Goal: Task Accomplishment & Management: Manage account settings

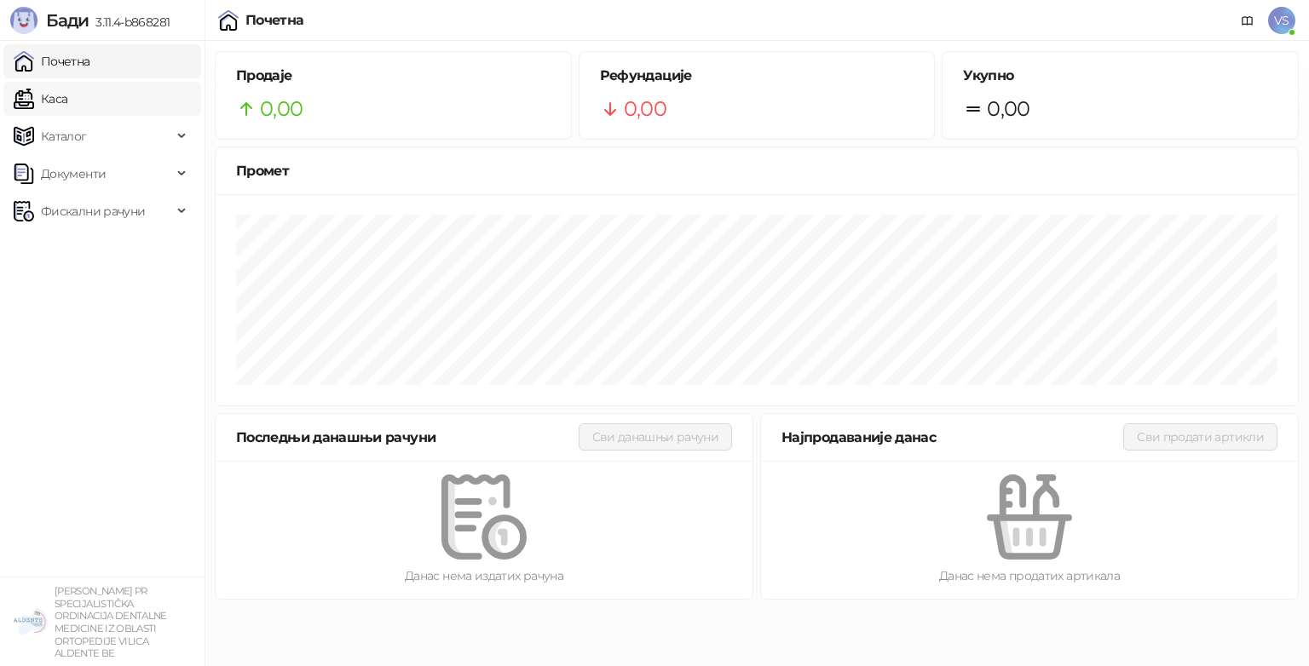
click at [54, 95] on link "Каса" at bounding box center [41, 99] width 54 height 34
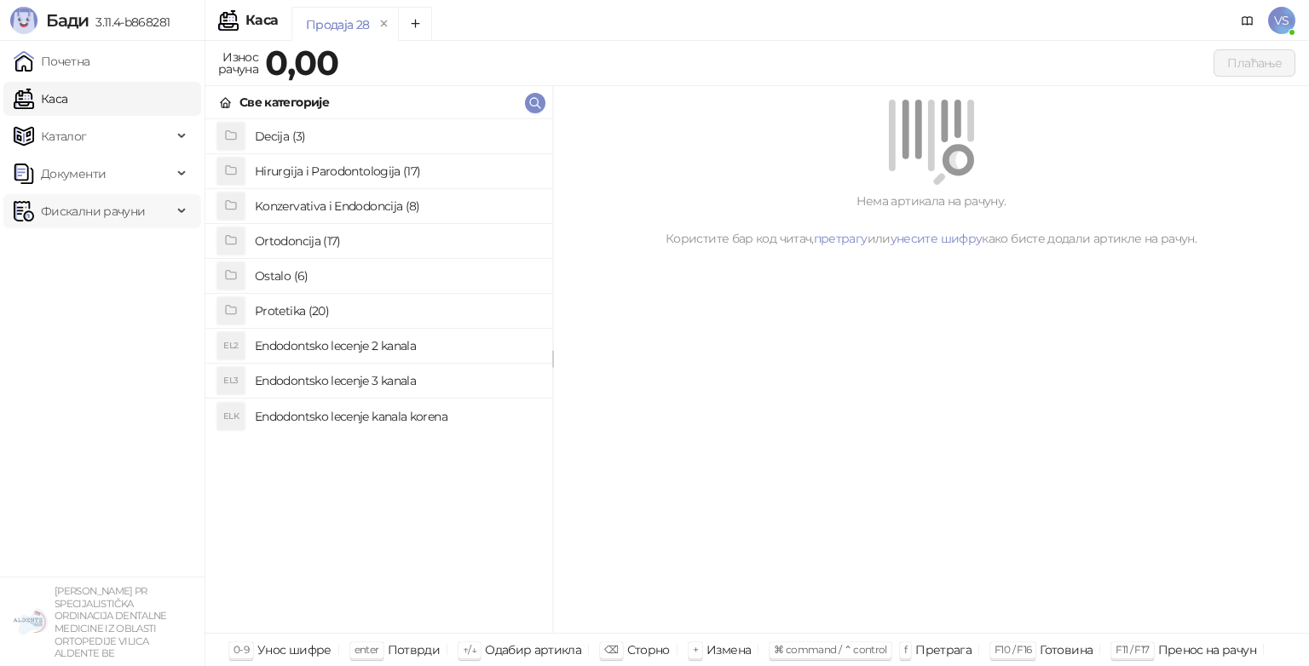
click at [85, 202] on span "Фискални рачуни" at bounding box center [93, 211] width 104 height 34
click at [127, 151] on span "Каталог" at bounding box center [93, 136] width 158 height 34
click at [147, 144] on span "Каталог" at bounding box center [93, 136] width 158 height 34
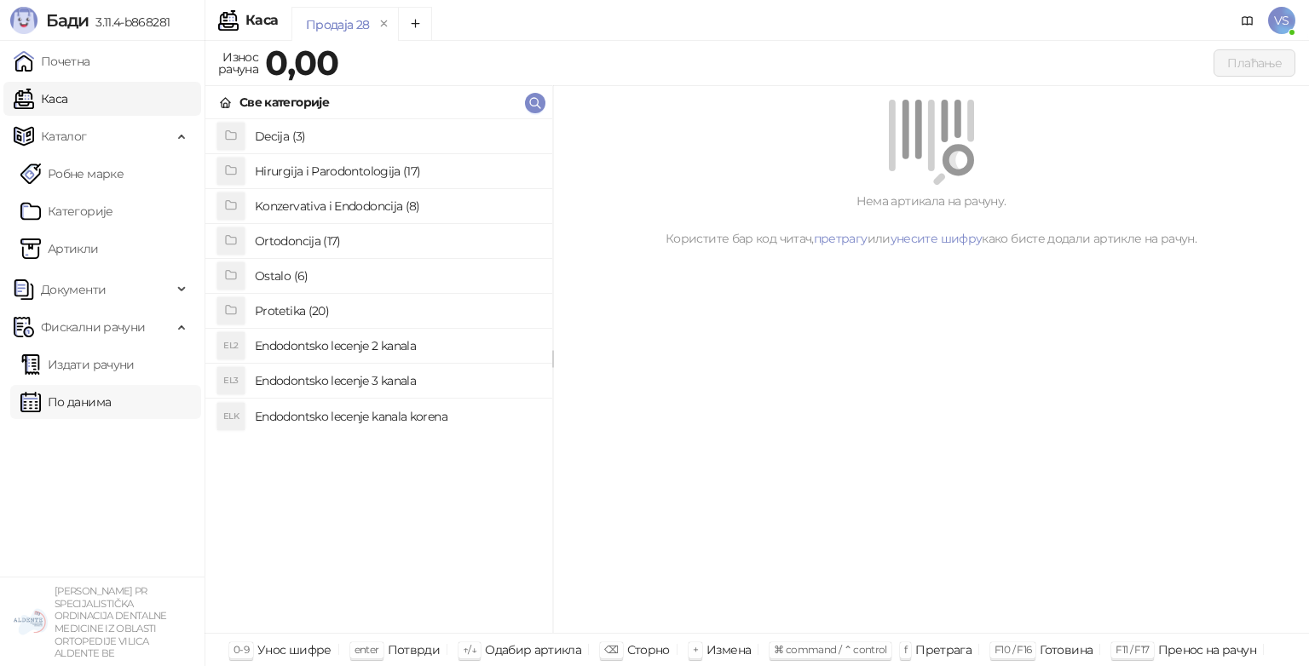
click at [111, 396] on link "По данима" at bounding box center [65, 402] width 90 height 34
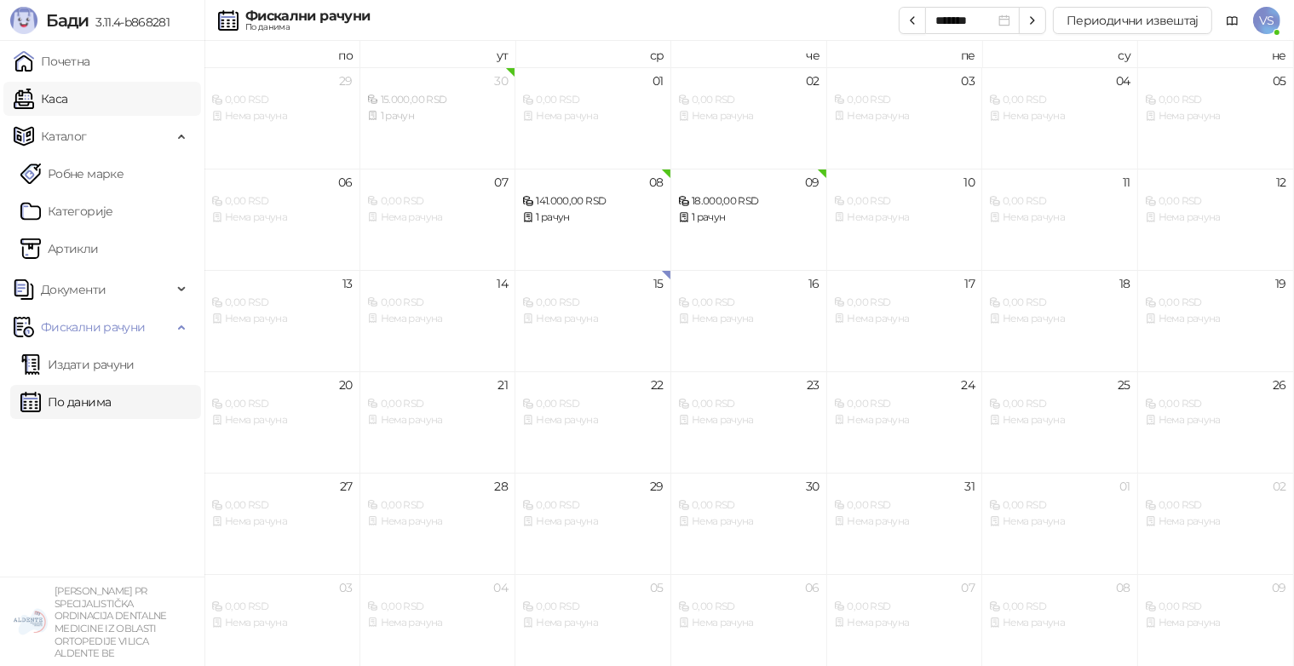
click at [67, 112] on link "Каса" at bounding box center [41, 99] width 54 height 34
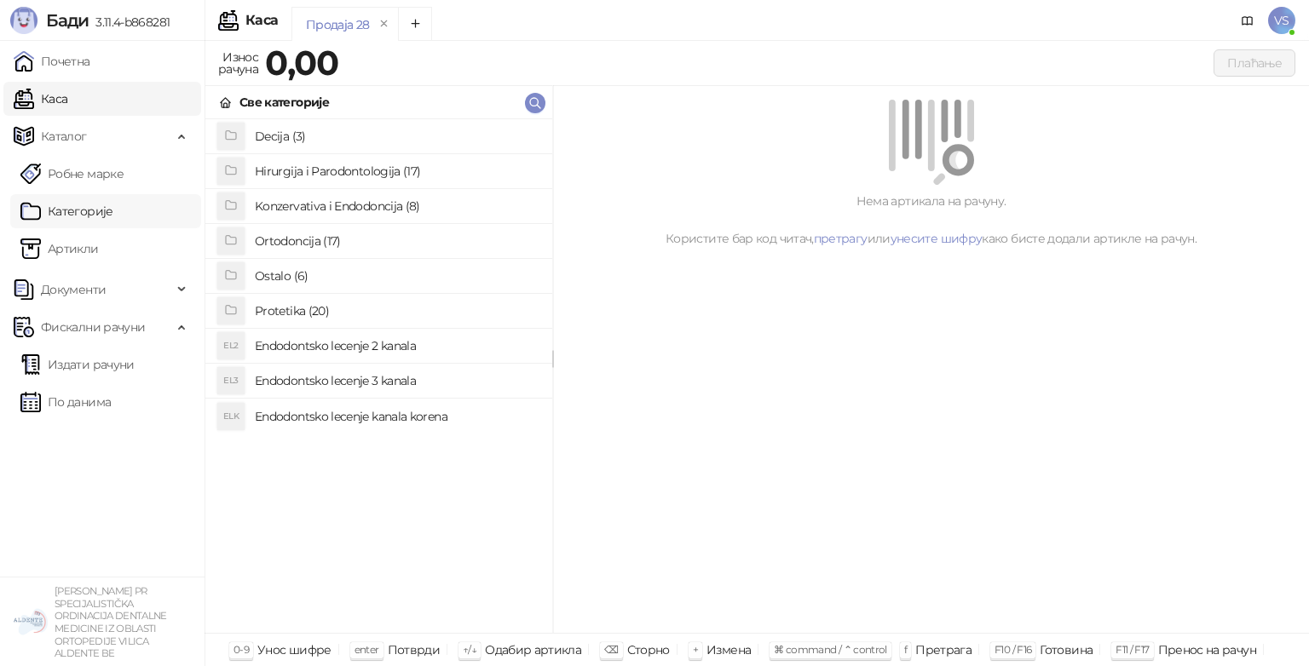
click at [104, 210] on link "Категорије" at bounding box center [66, 211] width 93 height 34
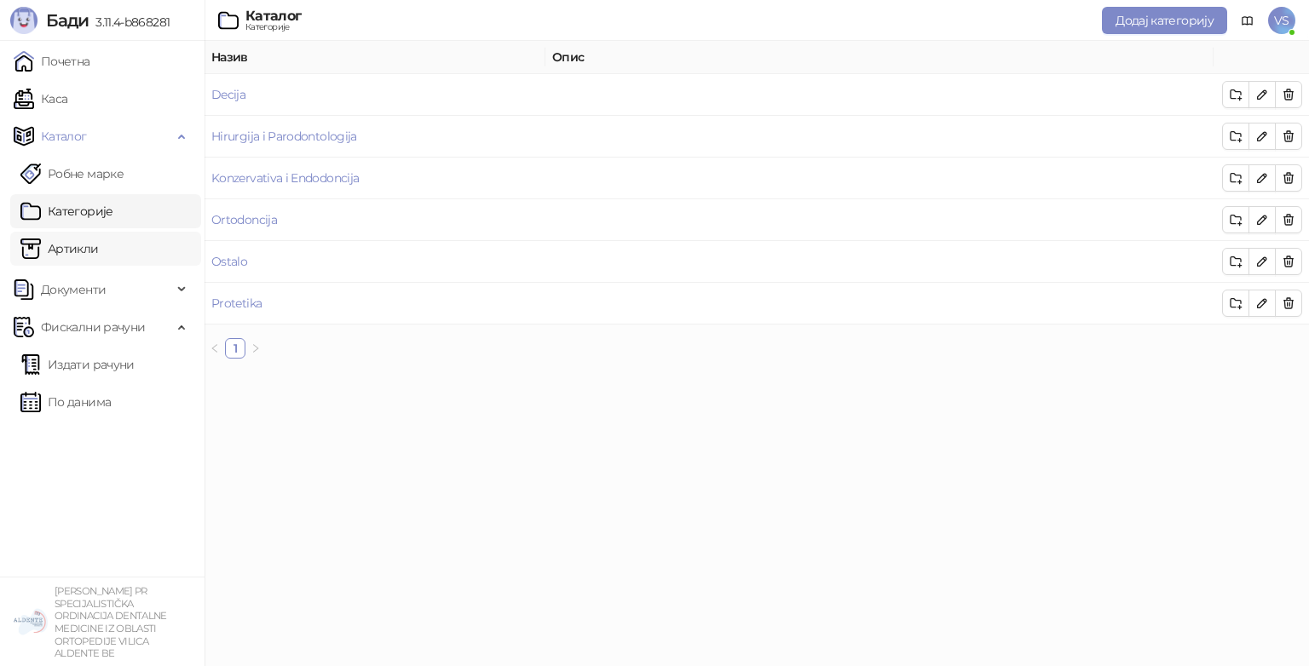
click at [66, 241] on link "Артикли" at bounding box center [59, 249] width 78 height 34
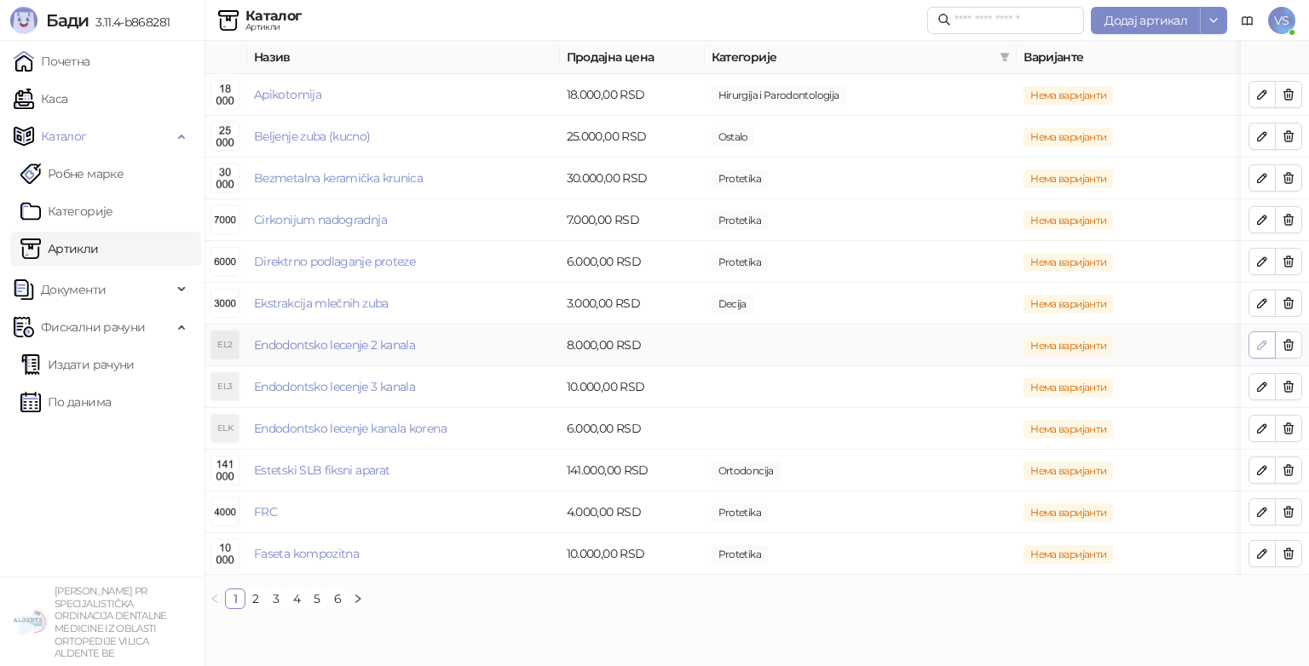
click at [1254, 339] on button "button" at bounding box center [1261, 344] width 27 height 27
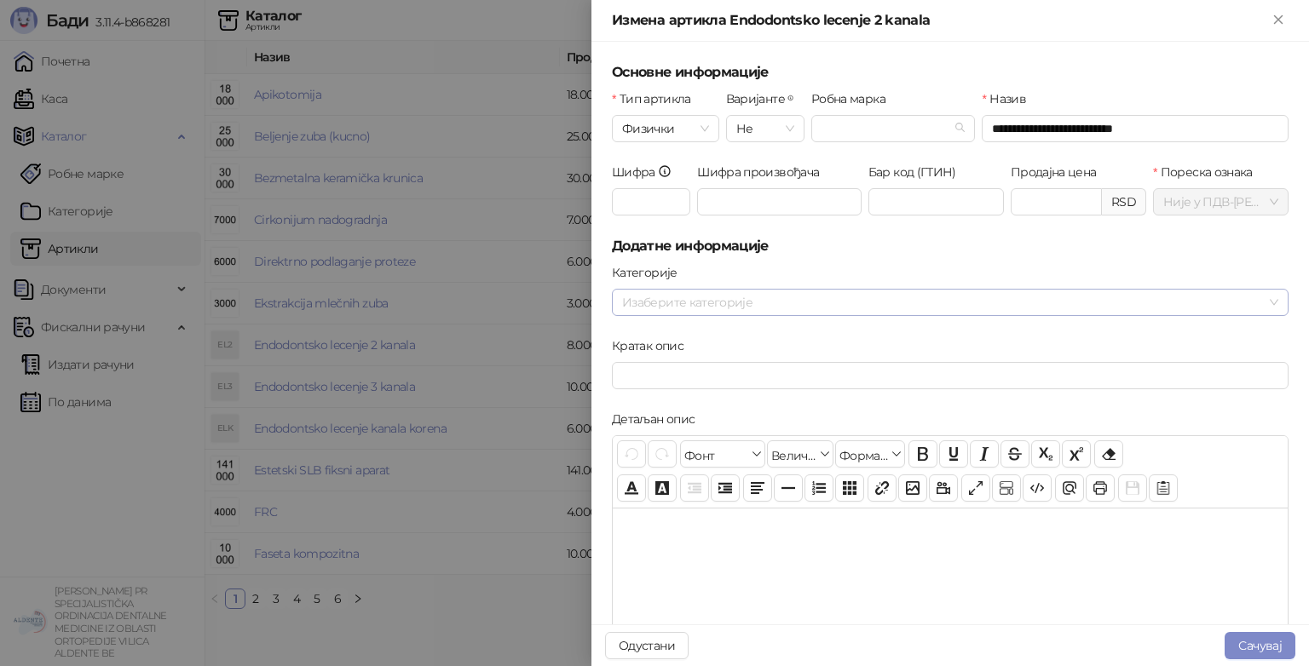
click at [712, 292] on div at bounding box center [941, 303] width 652 height 24
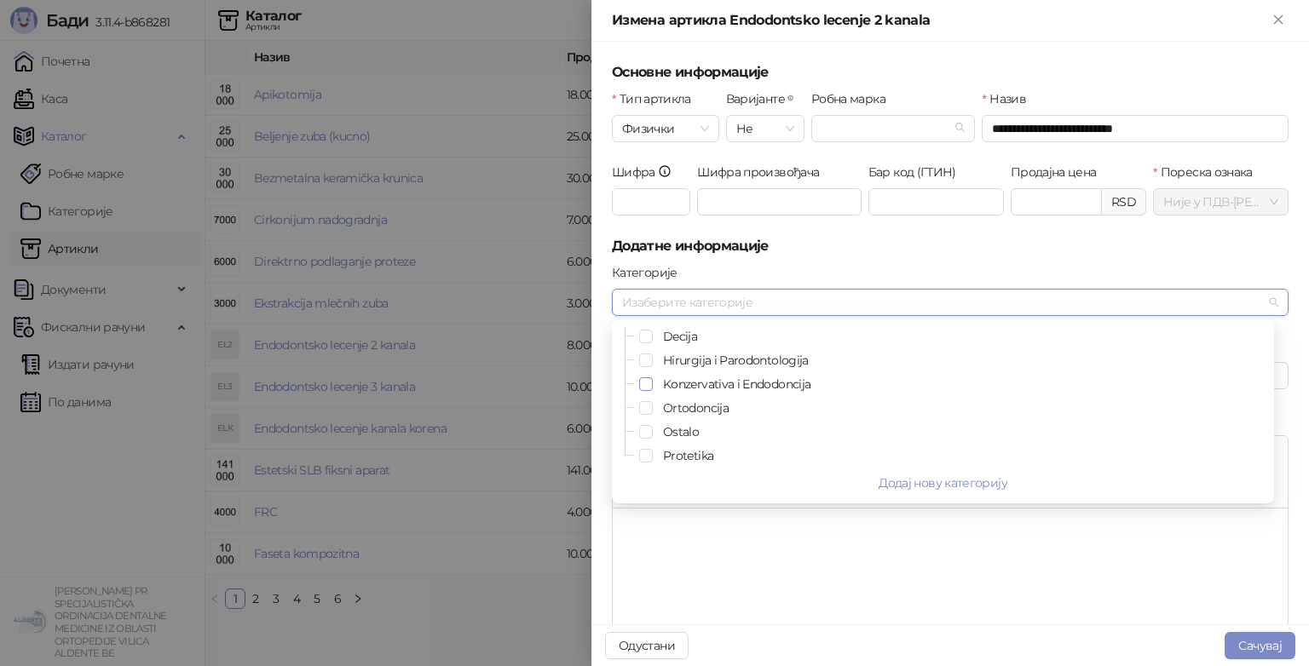
click at [652, 378] on span "Select Konzervativa i Endodoncija" at bounding box center [646, 384] width 14 height 14
click at [752, 559] on div at bounding box center [950, 593] width 675 height 170
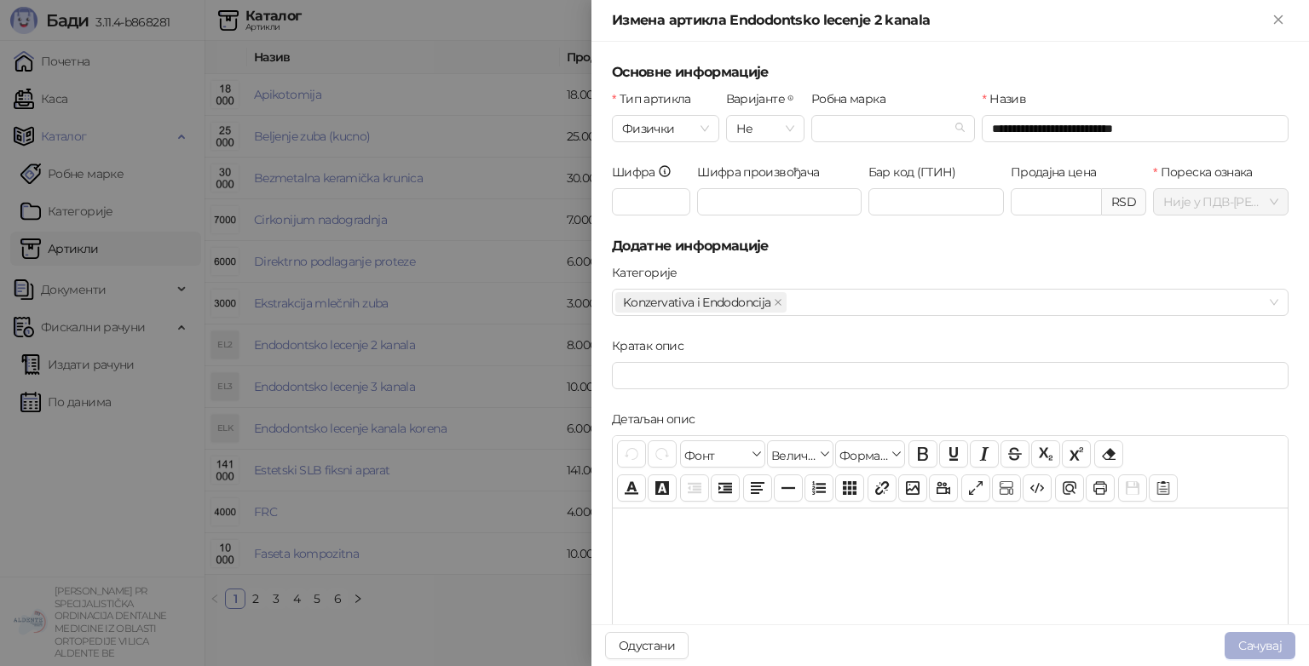
click at [1230, 644] on button "Сачувај" at bounding box center [1259, 645] width 71 height 27
click at [1239, 642] on button "Сачувај" at bounding box center [1259, 645] width 71 height 27
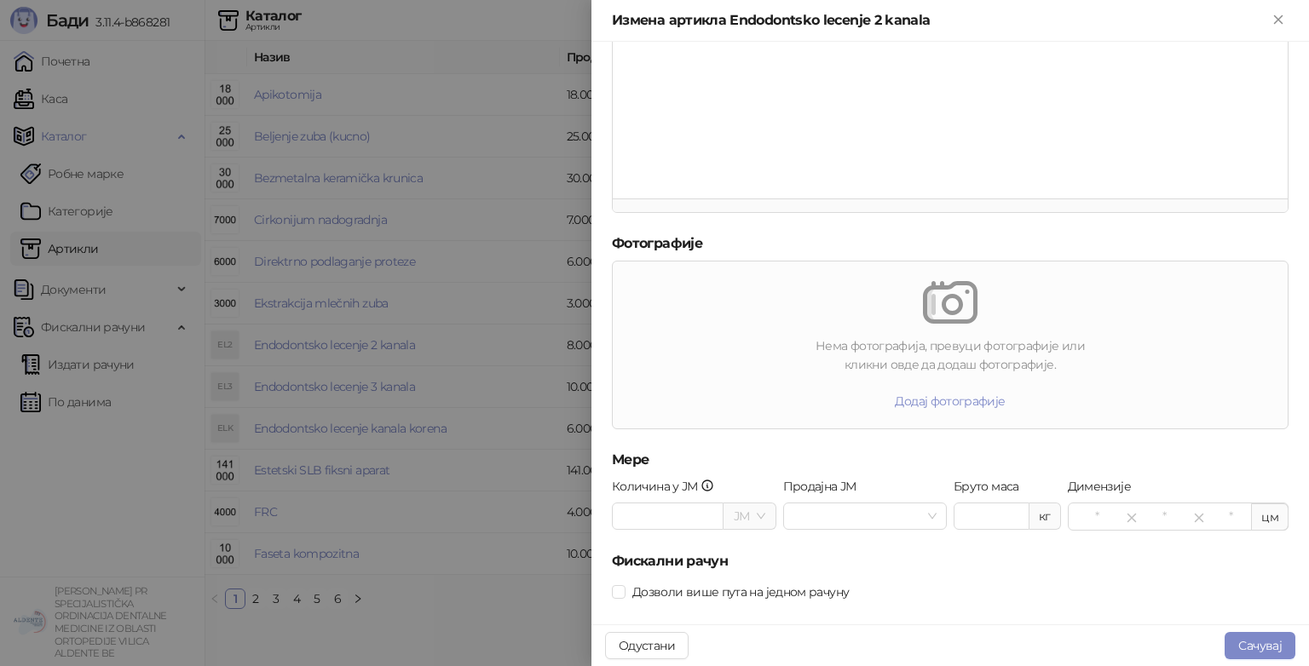
scroll to position [501, 0]
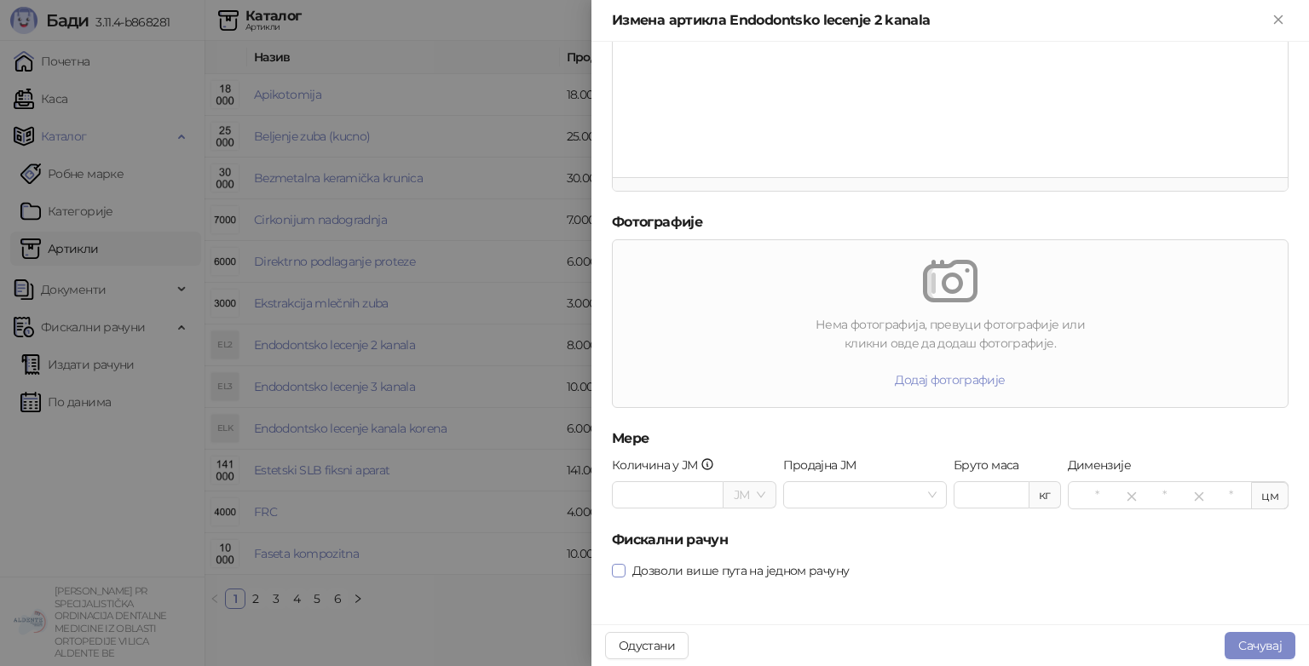
click at [630, 571] on span "Дозволи више пута на једном рачуну" at bounding box center [740, 570] width 230 height 19
click at [1244, 642] on button "Сачувај" at bounding box center [1259, 645] width 71 height 27
click at [1227, 642] on button "Сачувај" at bounding box center [1259, 645] width 71 height 27
click at [1230, 642] on button "Сачувај" at bounding box center [1259, 645] width 71 height 27
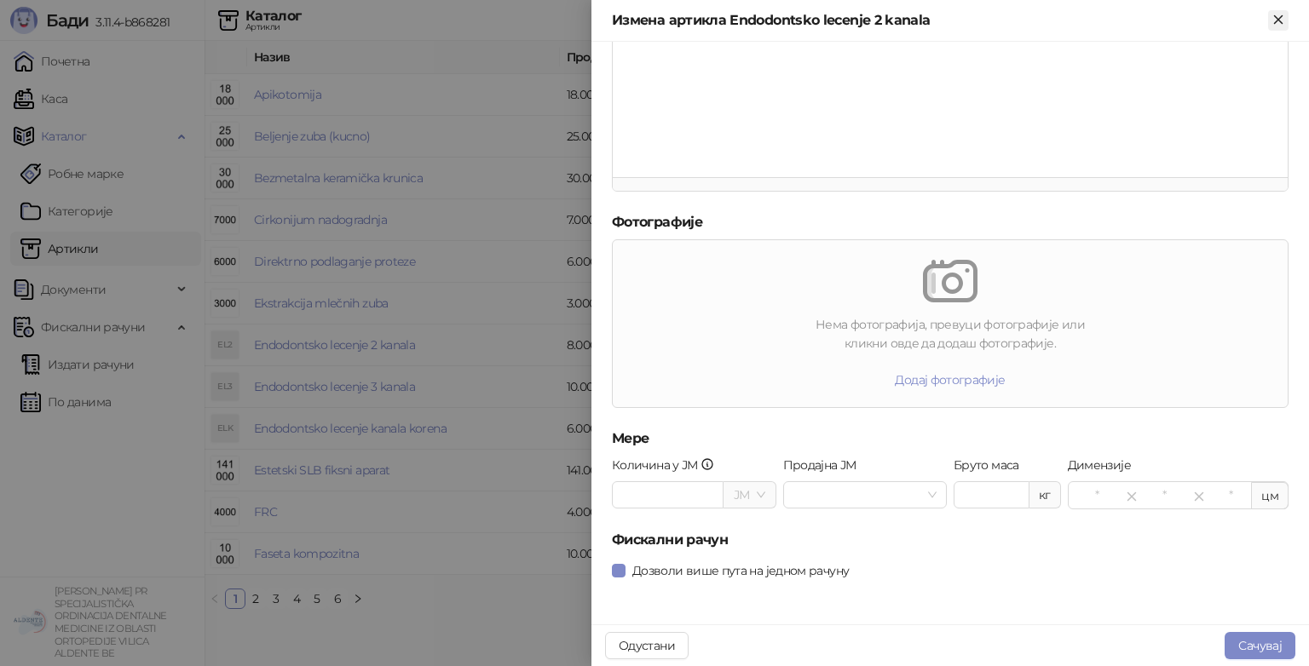
click at [1272, 27] on icon "Close" at bounding box center [1277, 19] width 15 height 15
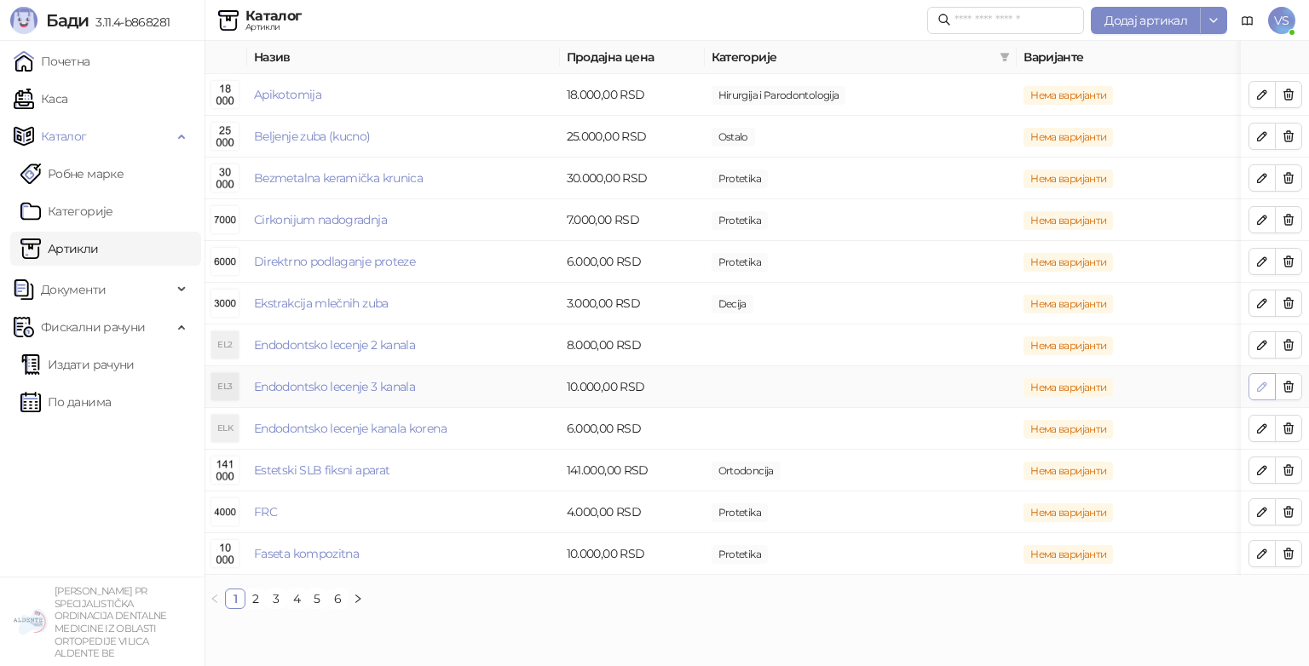
click at [1251, 389] on button "button" at bounding box center [1261, 386] width 27 height 27
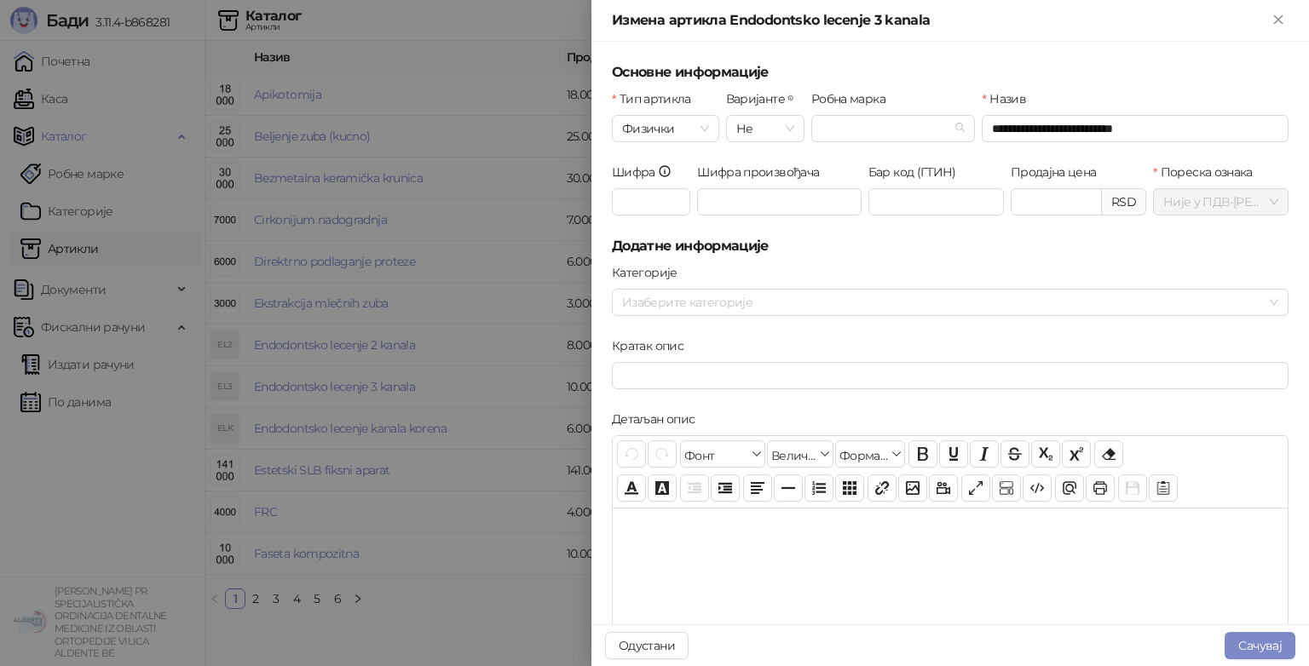
click at [688, 193] on div "Шифра *" at bounding box center [650, 199] width 85 height 73
click at [676, 199] on input "*" at bounding box center [651, 201] width 78 height 27
click at [716, 310] on div at bounding box center [941, 303] width 652 height 24
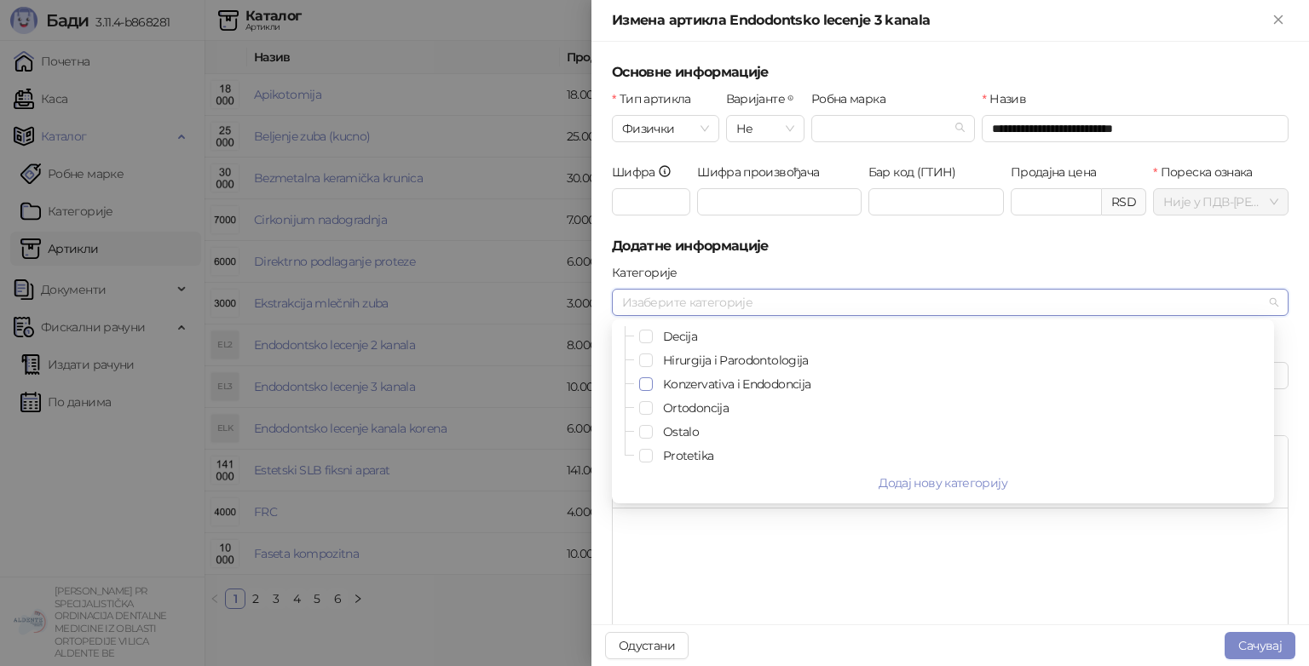
click at [648, 379] on span "Select Konzervativa i Endodoncija" at bounding box center [646, 384] width 14 height 14
click at [727, 555] on div at bounding box center [950, 593] width 675 height 170
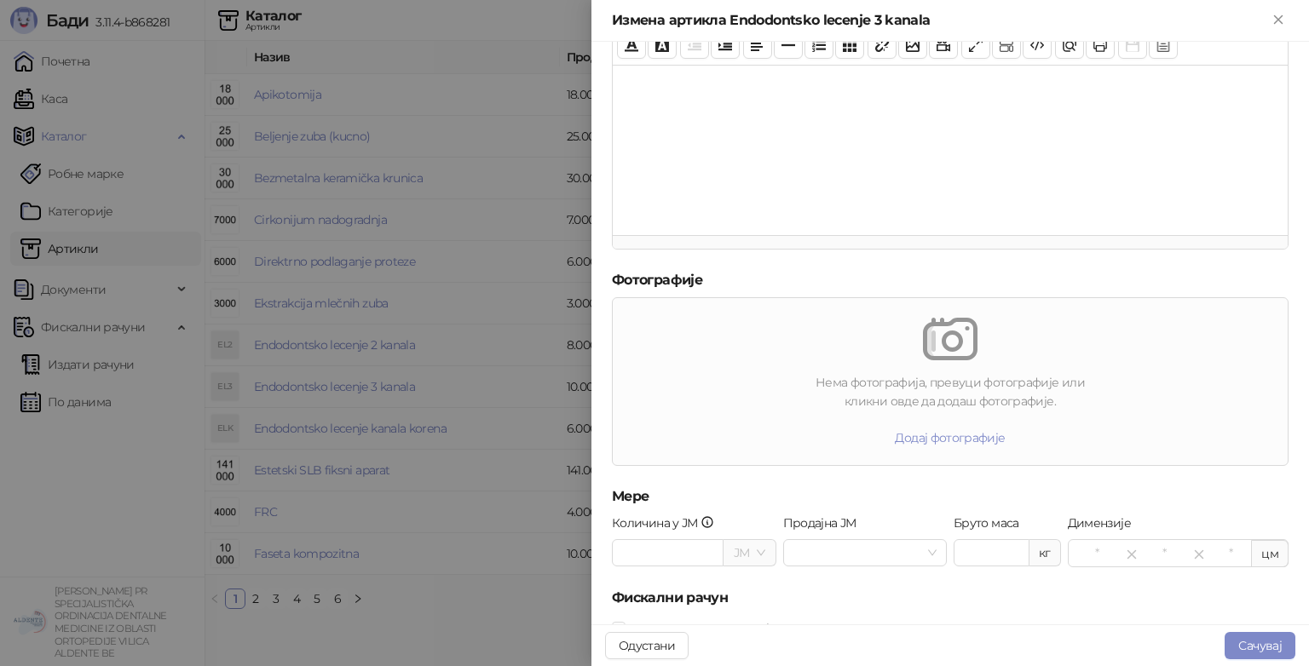
scroll to position [501, 0]
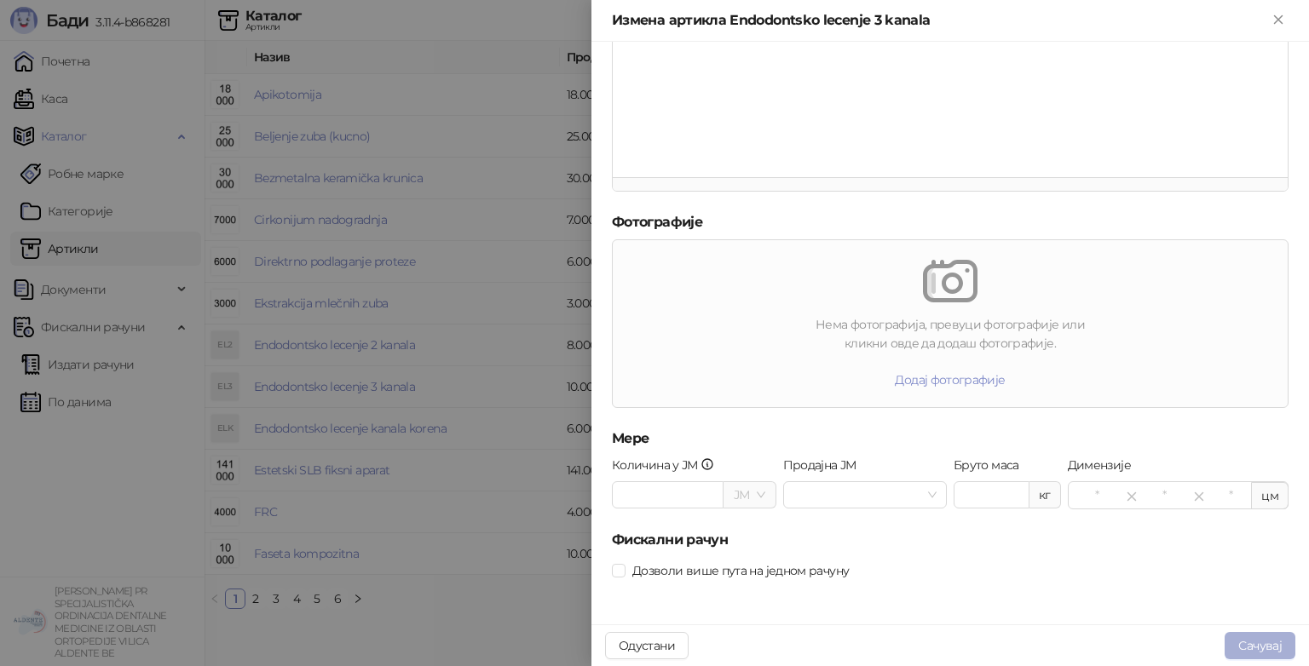
click at [1235, 636] on button "Сачувај" at bounding box center [1259, 645] width 71 height 27
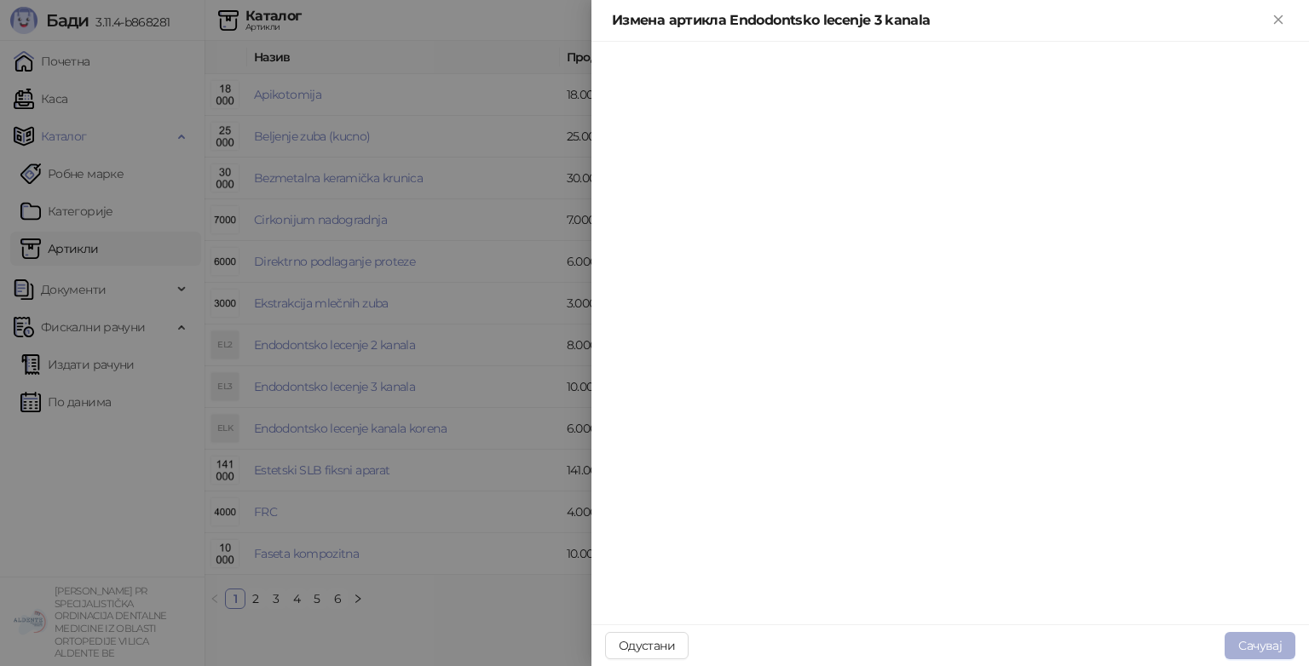
click at [1235, 636] on div "Измена артикла Endodontsko lecenje 3 kanala Одустани Сачувај" at bounding box center [654, 333] width 1309 height 666
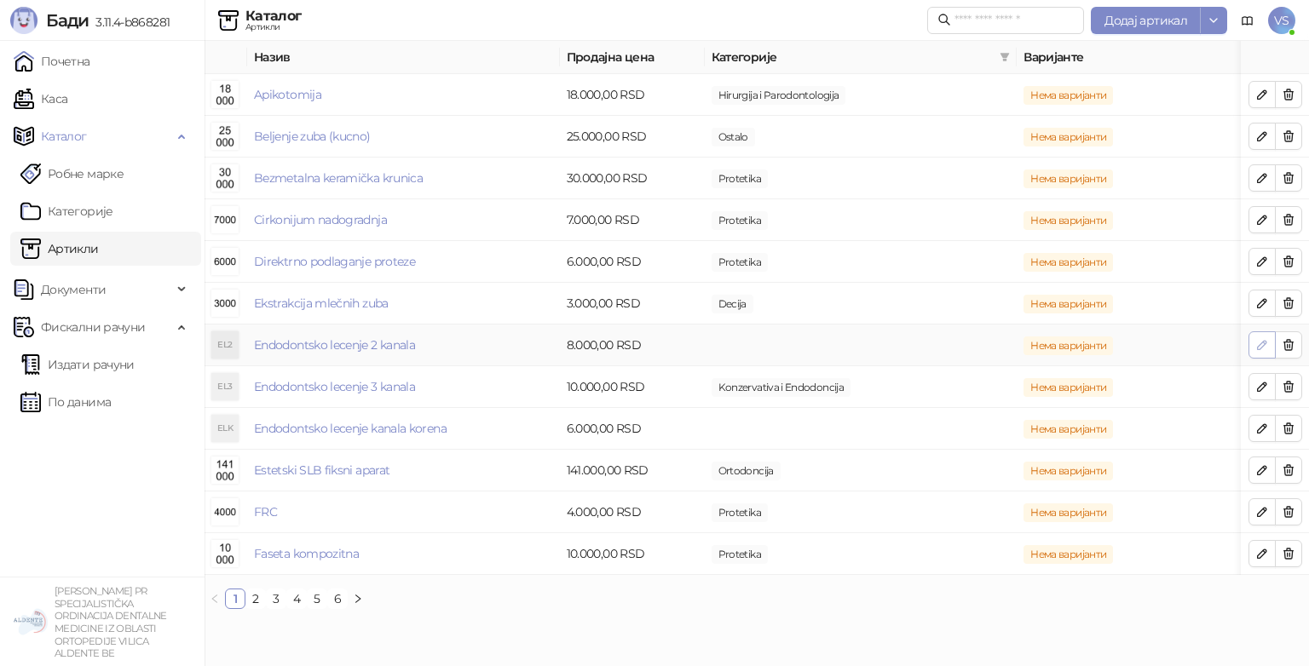
click at [1252, 344] on button "button" at bounding box center [1261, 344] width 27 height 27
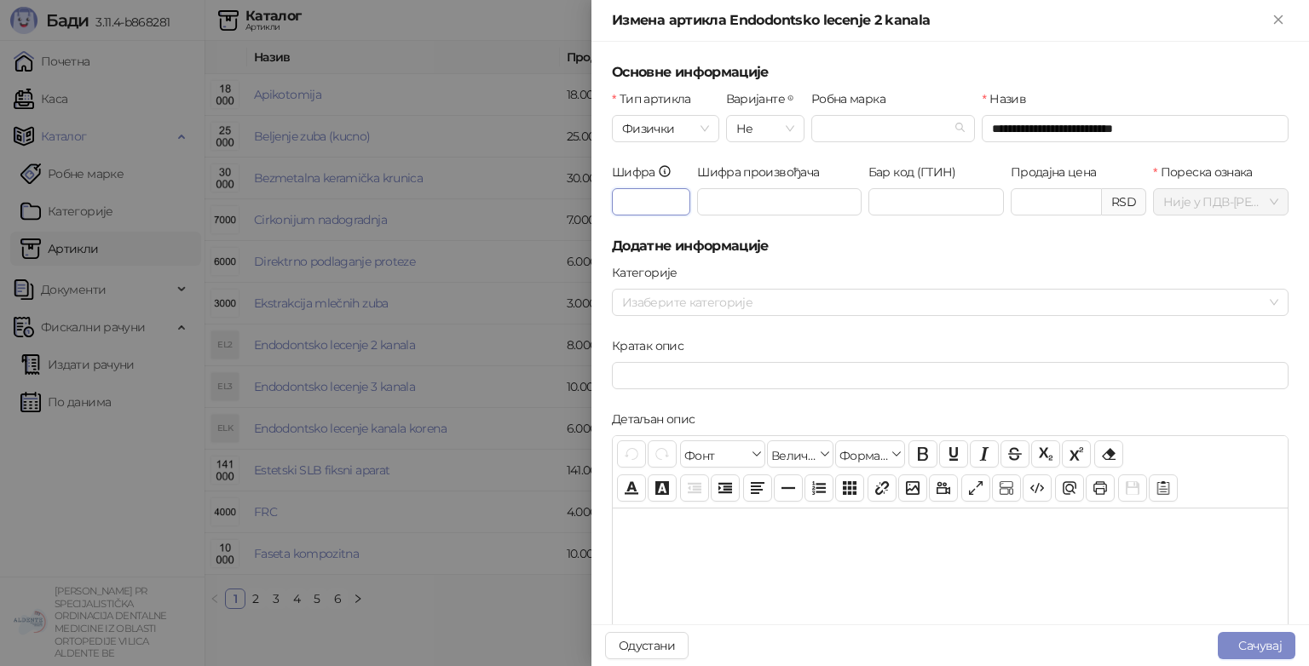
click at [637, 210] on input "*" at bounding box center [651, 201] width 78 height 27
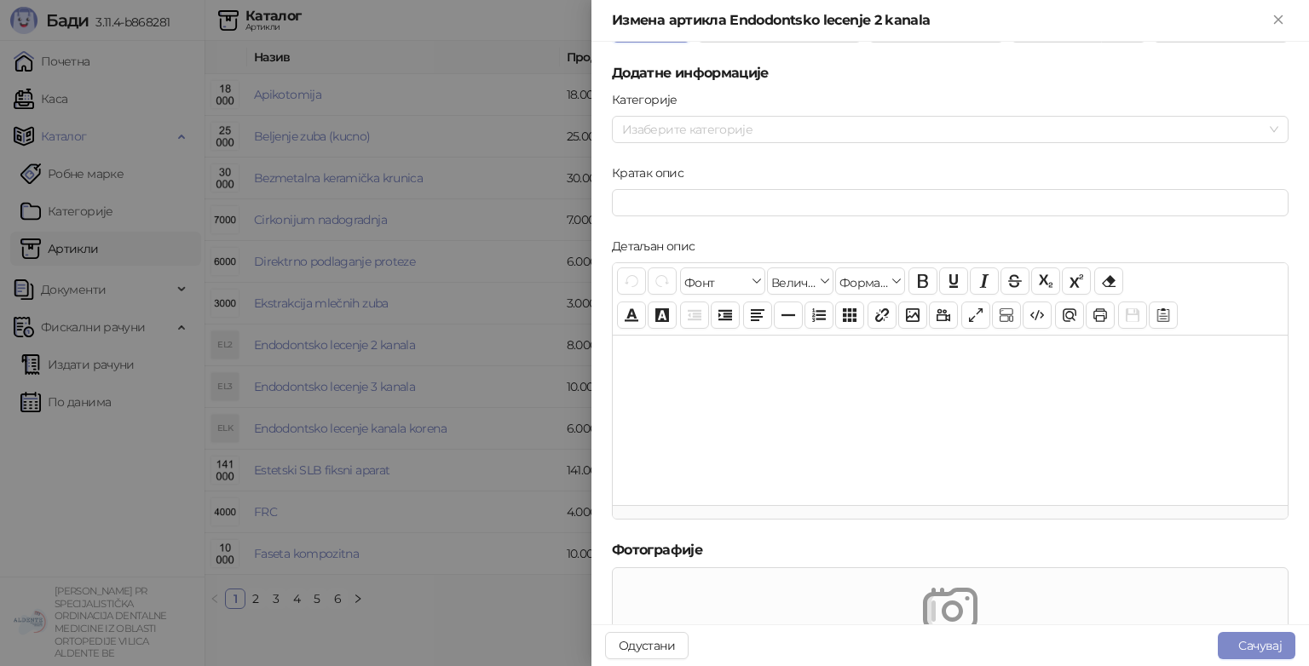
scroll to position [169, 0]
click at [691, 147] on div "[PERSON_NAME] категорије" at bounding box center [949, 131] width 683 height 73
click at [690, 147] on div "[PERSON_NAME] категорије" at bounding box center [949, 131] width 683 height 73
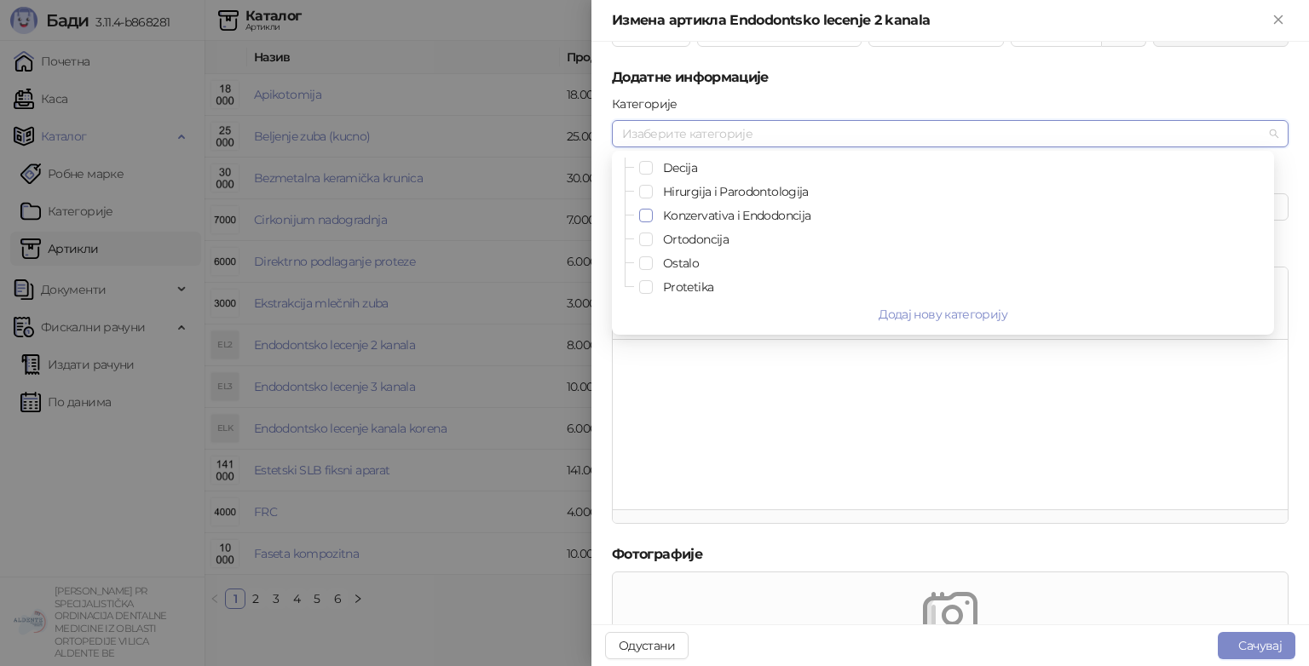
click at [644, 220] on span "Select Konzervativa i Endodoncija" at bounding box center [646, 216] width 14 height 14
click at [734, 446] on div at bounding box center [950, 424] width 675 height 170
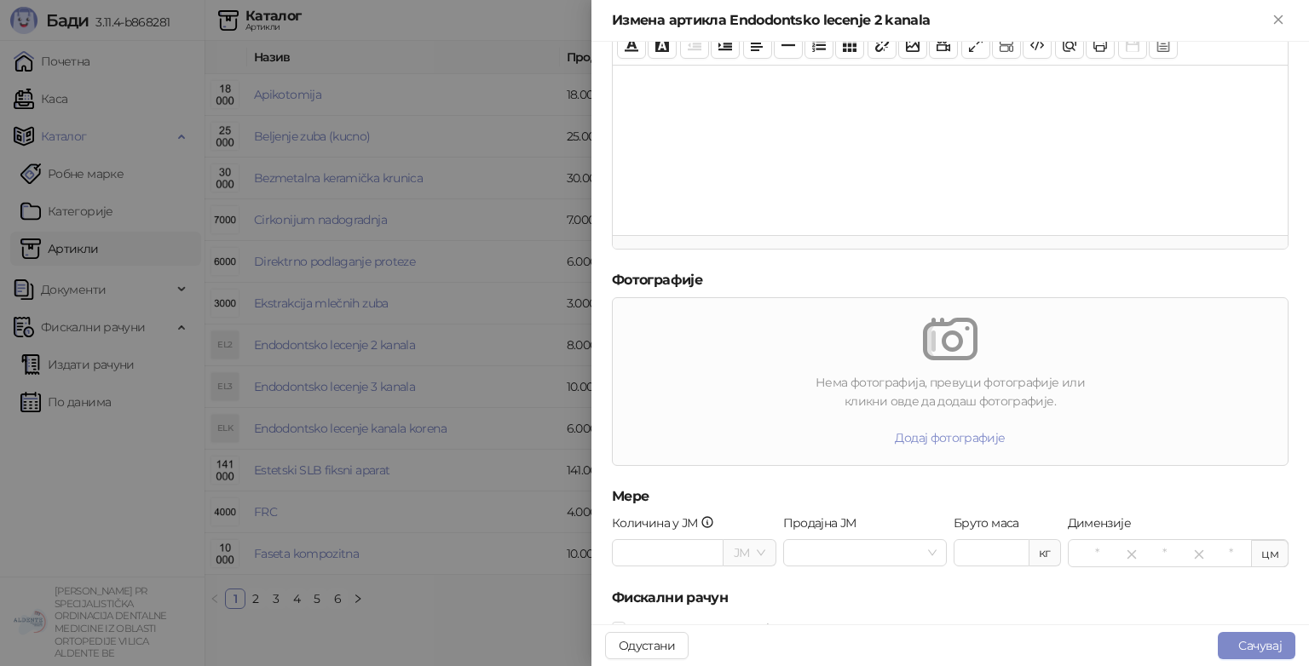
scroll to position [501, 0]
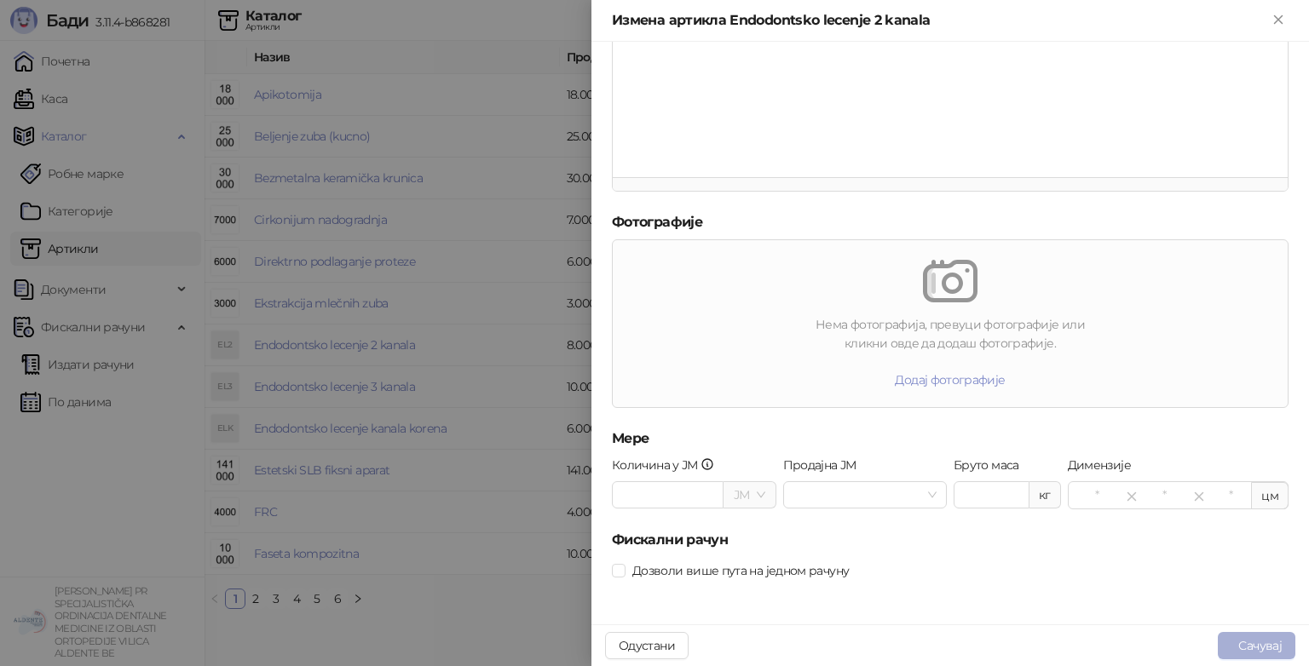
click at [1221, 634] on button "Сачувај" at bounding box center [1256, 645] width 78 height 27
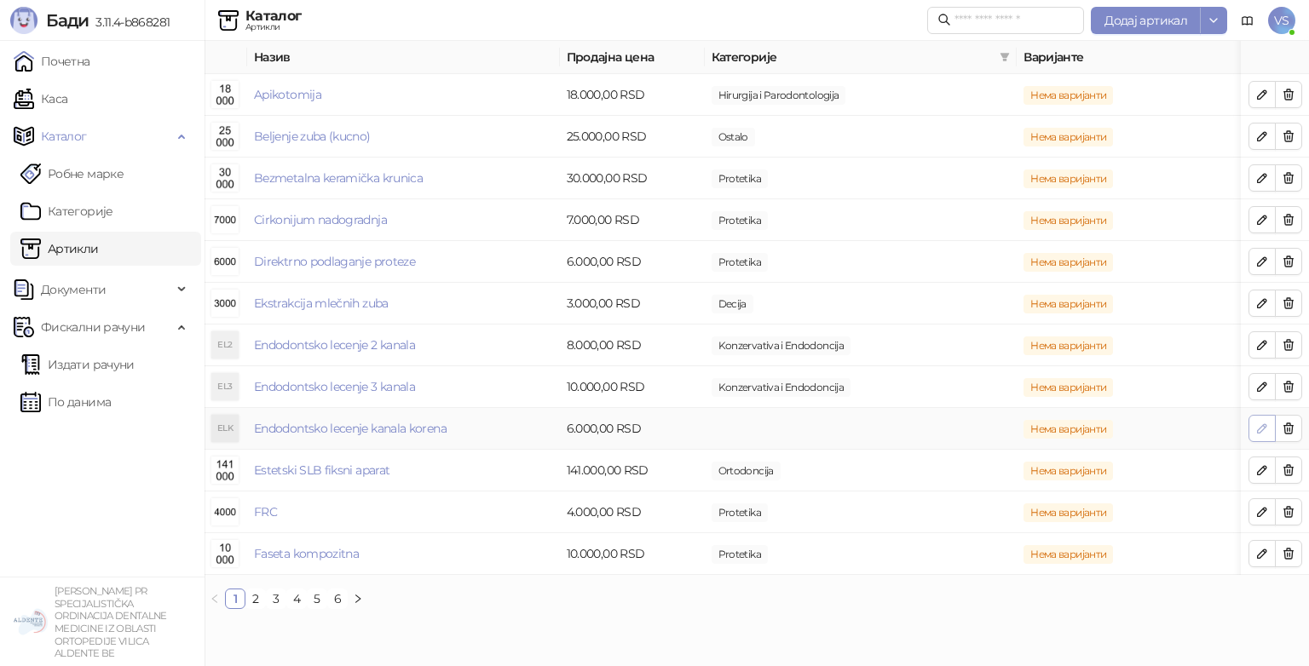
click at [1258, 428] on icon "button" at bounding box center [1262, 429] width 14 height 14
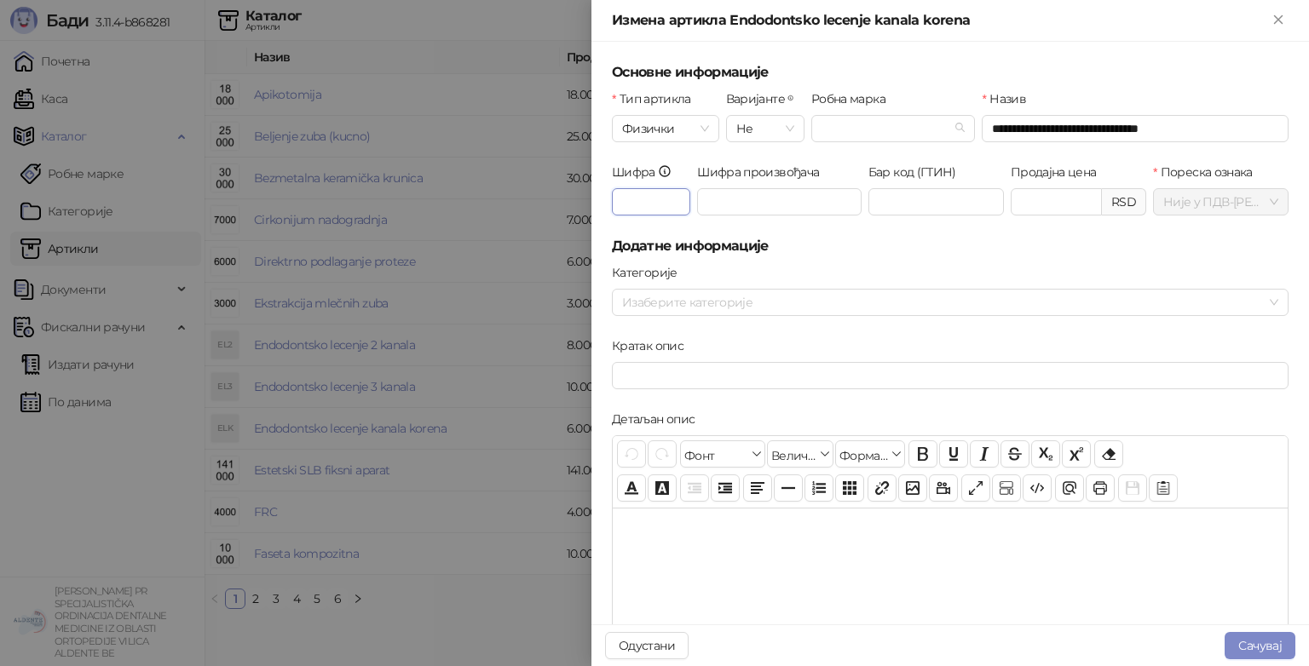
click at [681, 210] on input "*" at bounding box center [651, 201] width 78 height 27
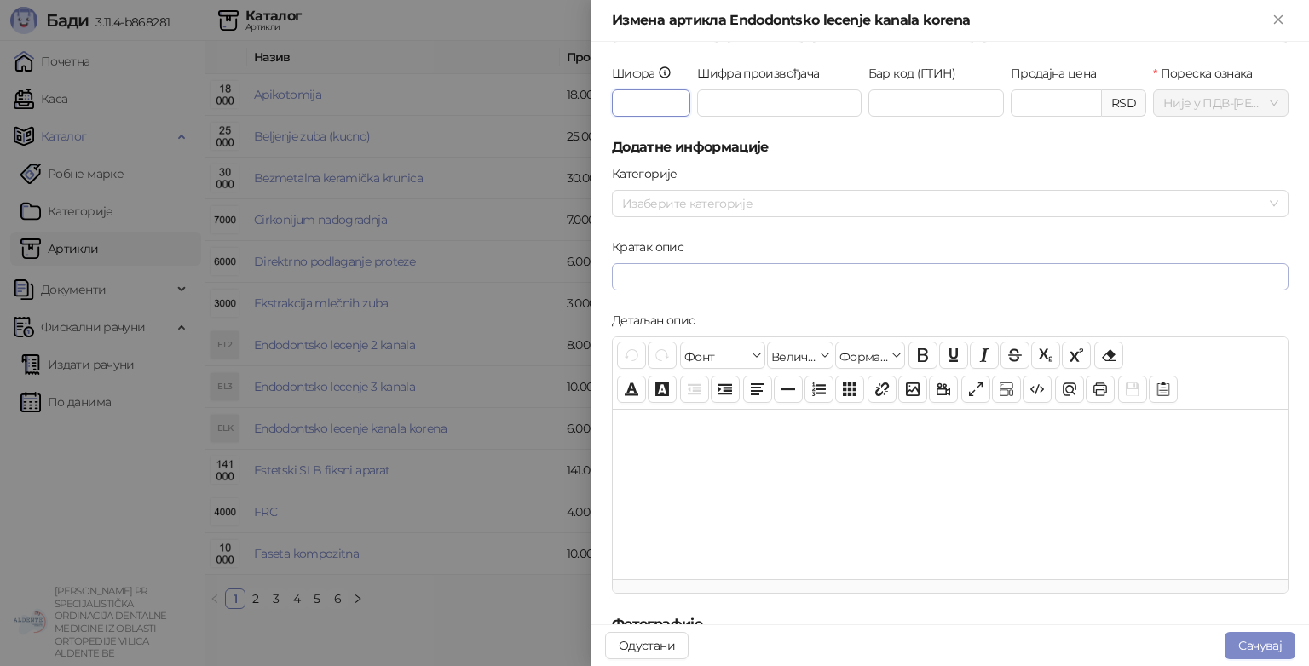
scroll to position [120, 0]
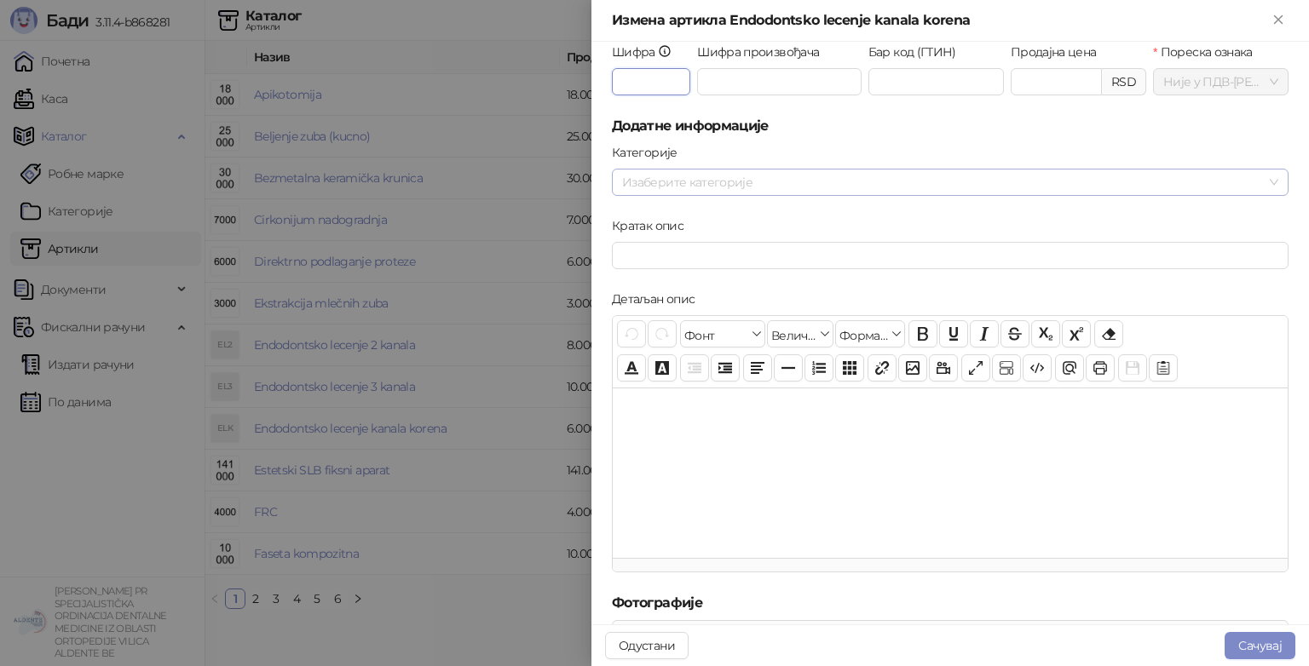
click at [754, 172] on div at bounding box center [941, 182] width 652 height 24
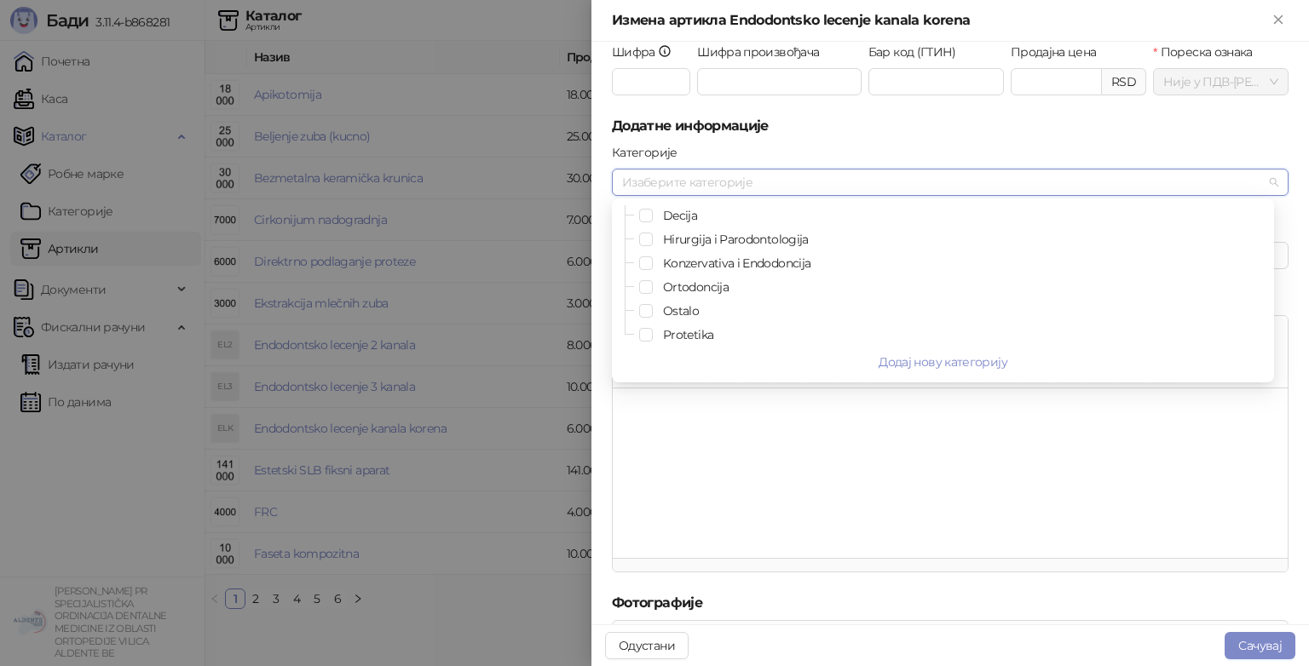
click at [654, 265] on div "Konzervativa i Endodoncija" at bounding box center [942, 263] width 655 height 20
click at [648, 265] on span "Select Konzervativa i Endodoncija" at bounding box center [646, 263] width 14 height 14
click at [755, 423] on div at bounding box center [950, 473] width 675 height 170
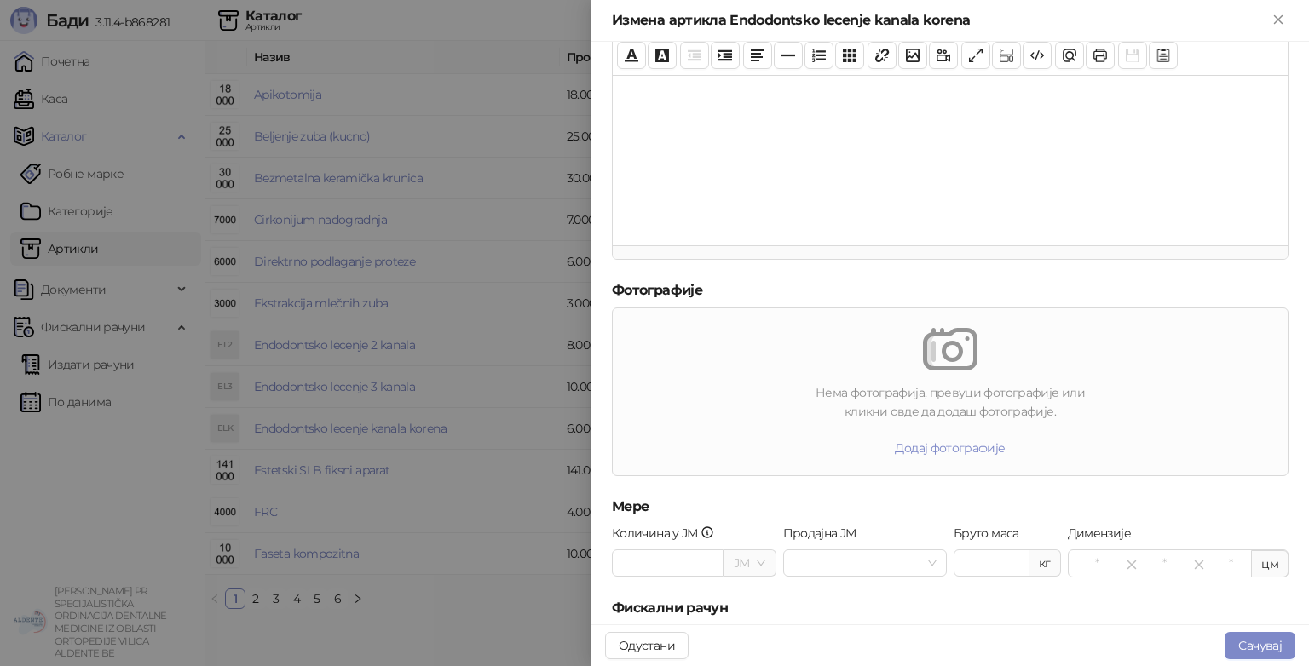
scroll to position [501, 0]
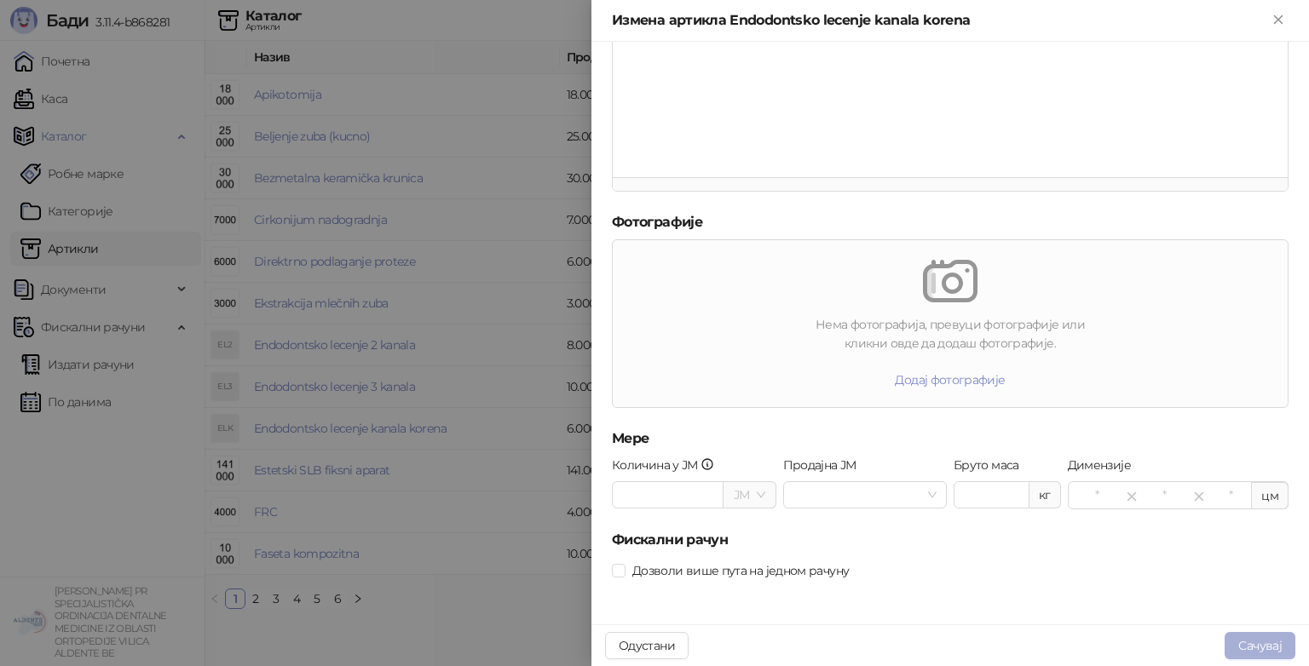
click at [1236, 641] on button "Сачувај" at bounding box center [1259, 645] width 71 height 27
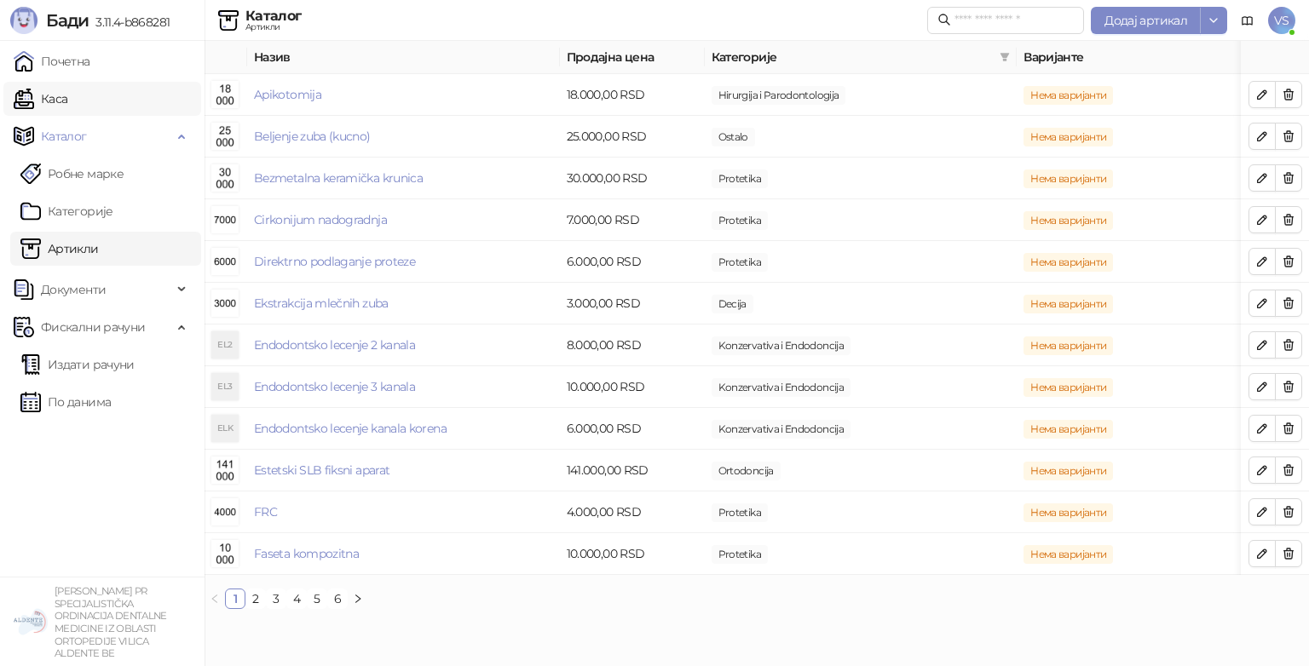
click at [67, 112] on link "Каса" at bounding box center [41, 99] width 54 height 34
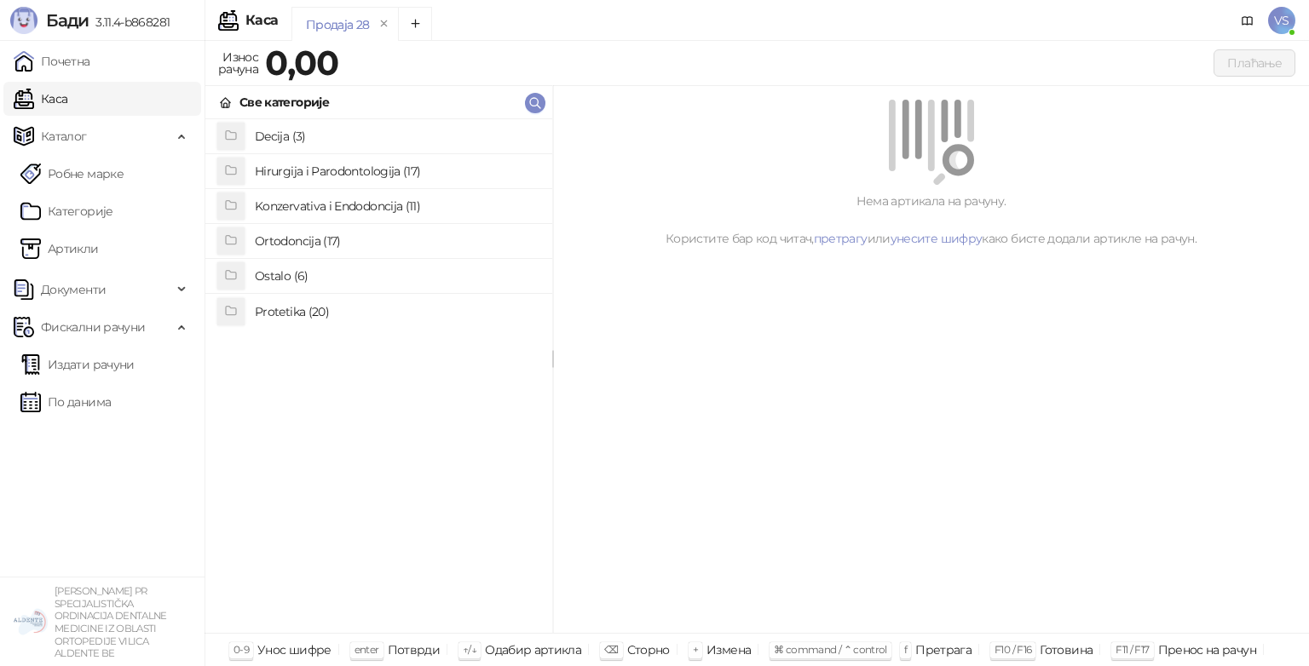
click at [383, 205] on h4 "Konzervativa i Endodoncija (11)" at bounding box center [397, 206] width 284 height 27
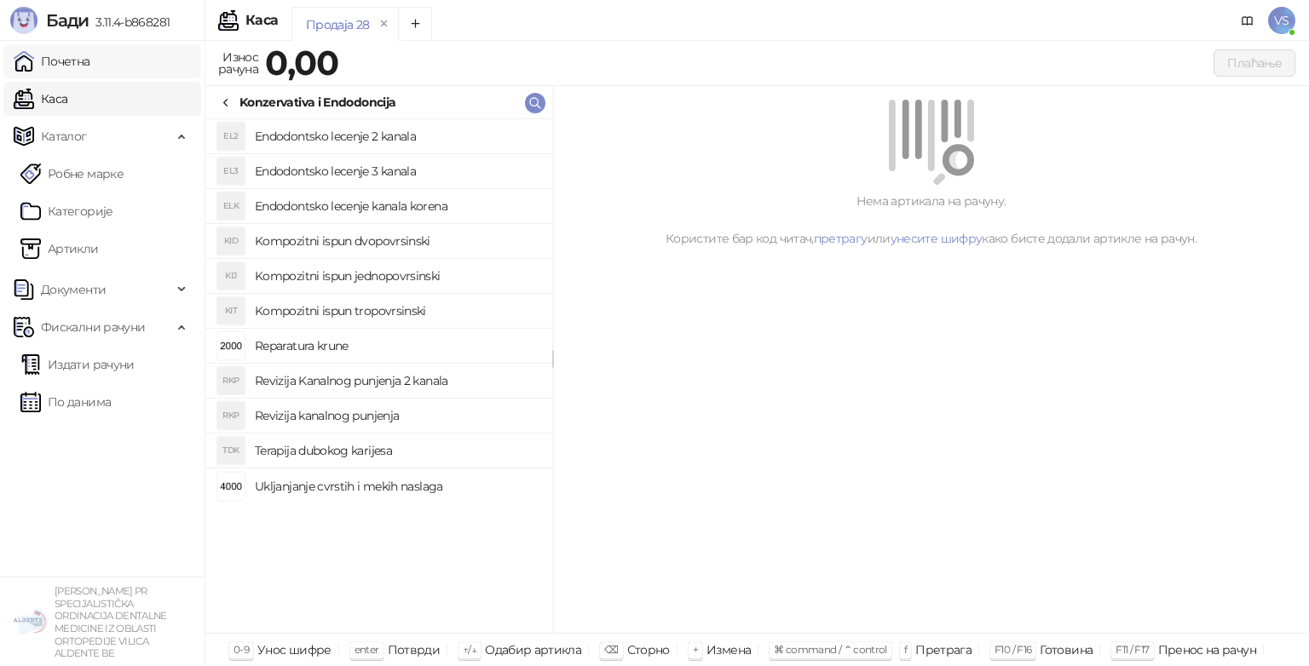
click at [90, 66] on link "Почетна" at bounding box center [52, 61] width 77 height 34
